Goal: Information Seeking & Learning: Learn about a topic

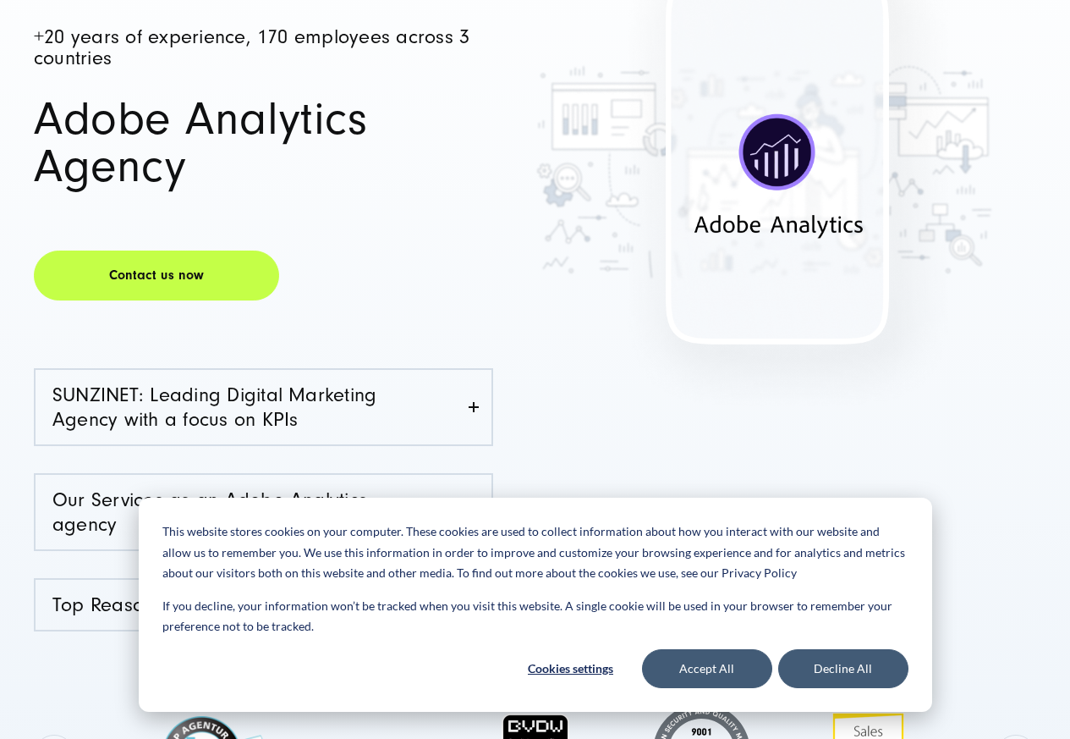
scroll to position [609, 0]
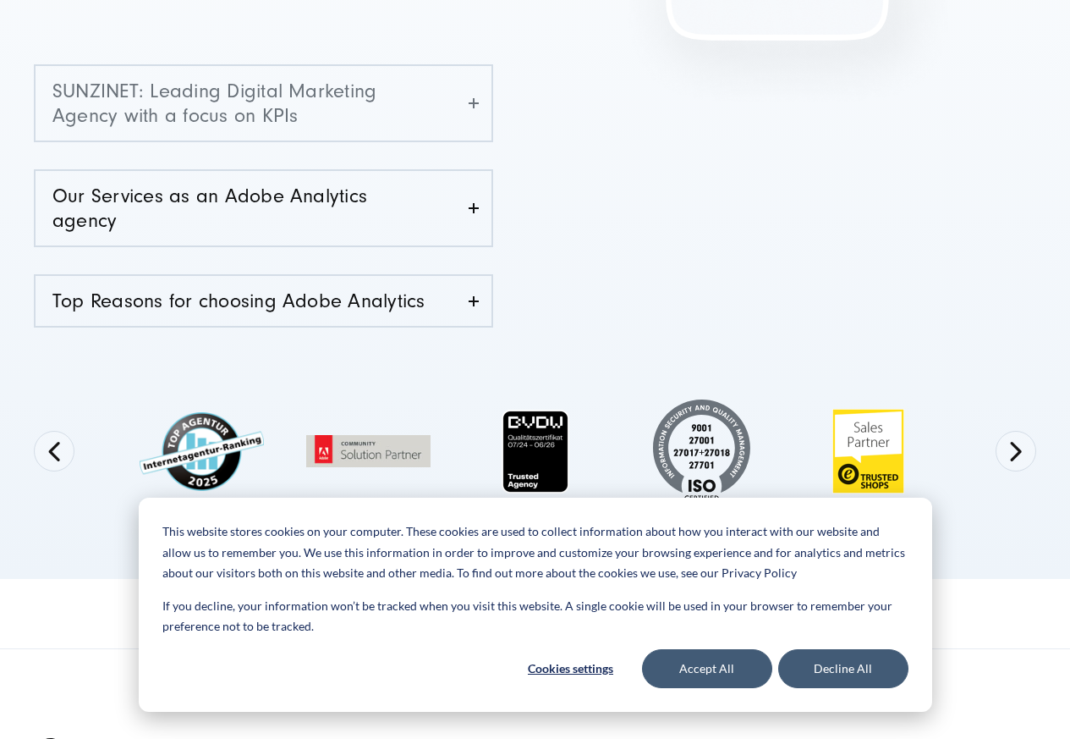
click at [462, 118] on link "SUNZINET: Leading Digital Marketing Agency with a focus on KPIs" at bounding box center [264, 103] width 456 height 74
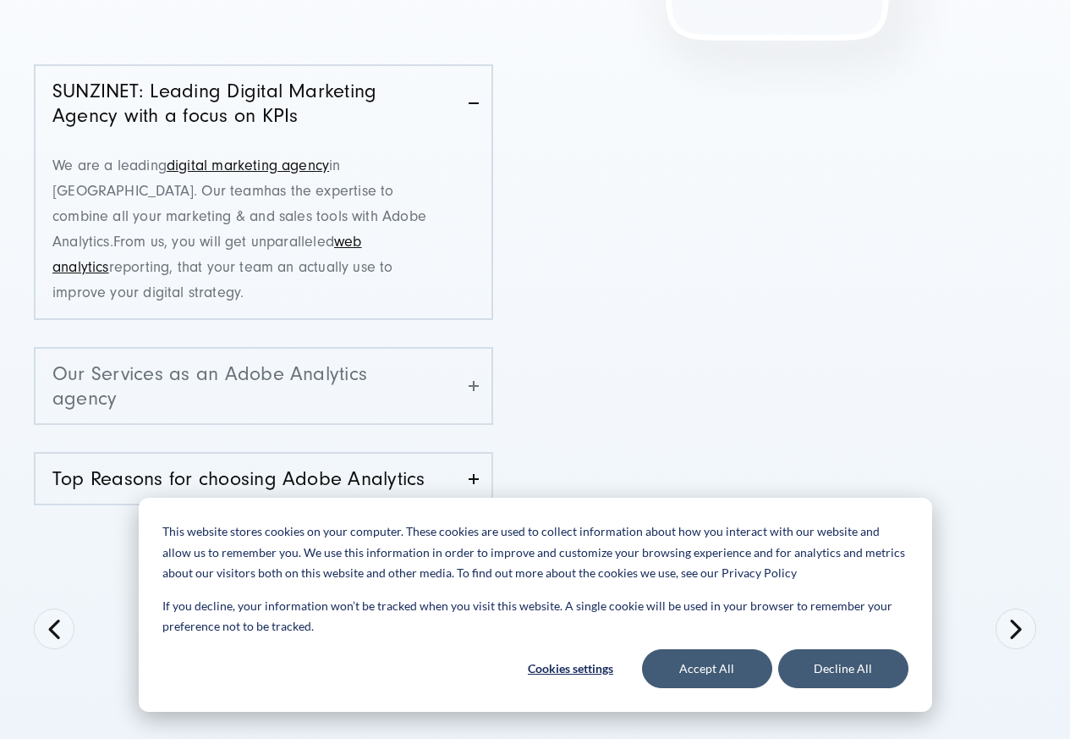
click at [441, 349] on link "Our Services as an Adobe Analytics agency" at bounding box center [264, 386] width 456 height 74
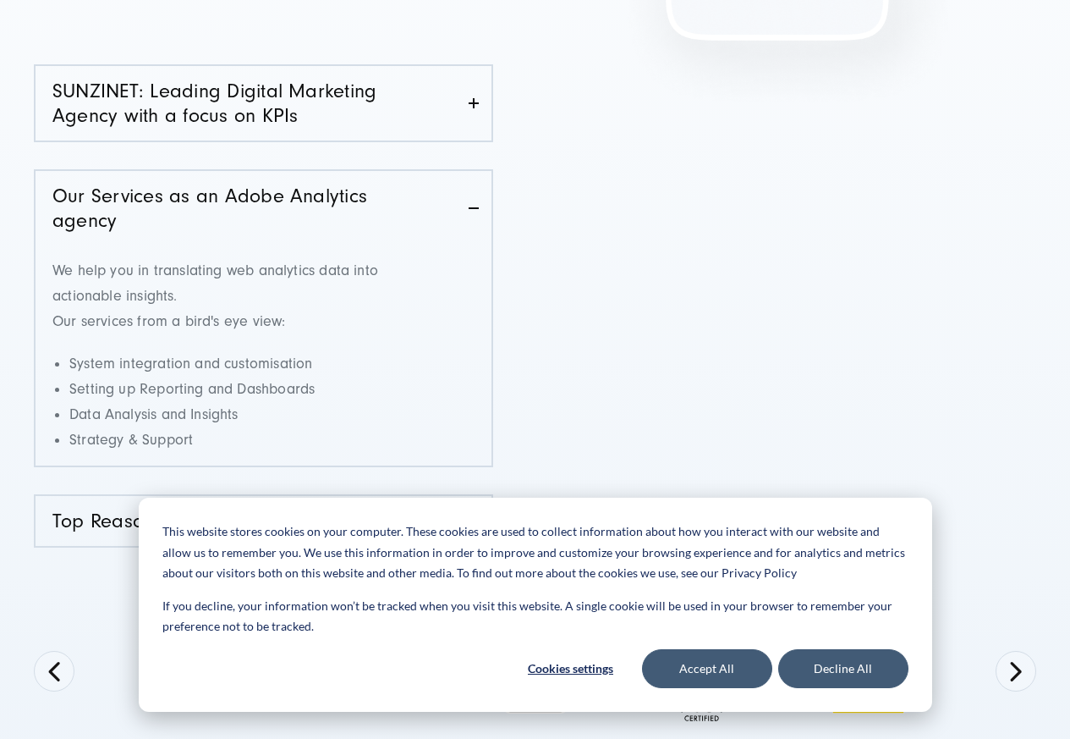
click at [442, 499] on div "This website stores cookies on your computer. These cookies are used to collect…" at bounding box center [536, 604] width 794 height 214
click at [709, 673] on button "Accept All" at bounding box center [707, 668] width 130 height 39
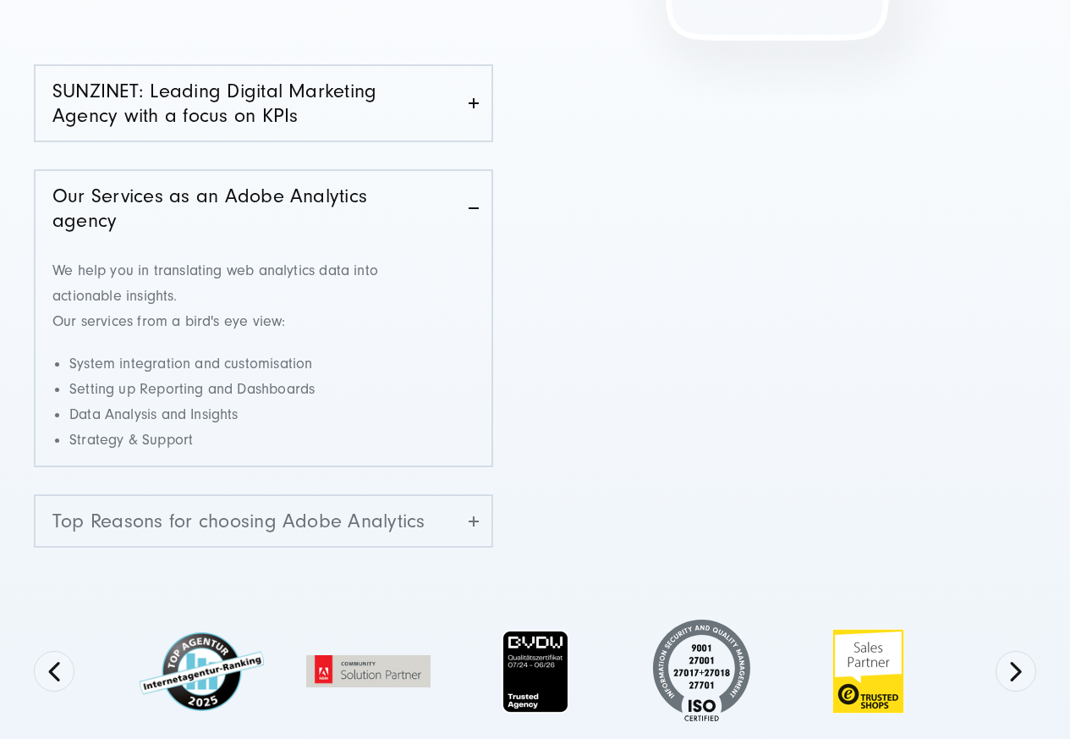
click at [471, 499] on link "Top Reasons for choosing Adobe Analytics" at bounding box center [264, 521] width 456 height 50
